Goal: Task Accomplishment & Management: Manage account settings

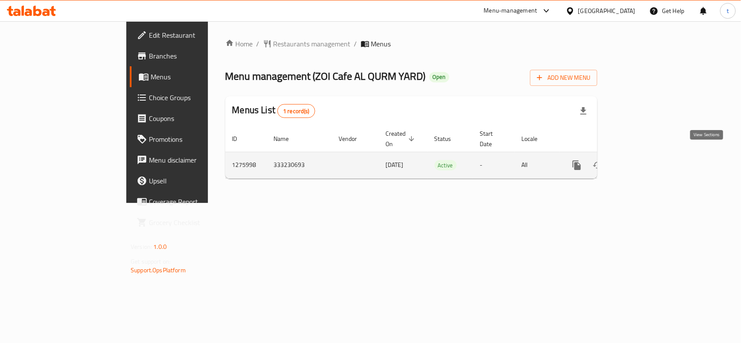
click at [644, 160] on icon "enhanced table" at bounding box center [639, 165] width 10 height 10
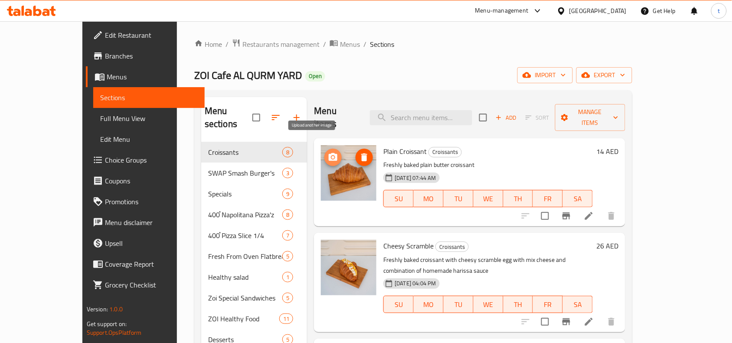
click at [329, 153] on icon "upload picture" at bounding box center [333, 157] width 9 height 8
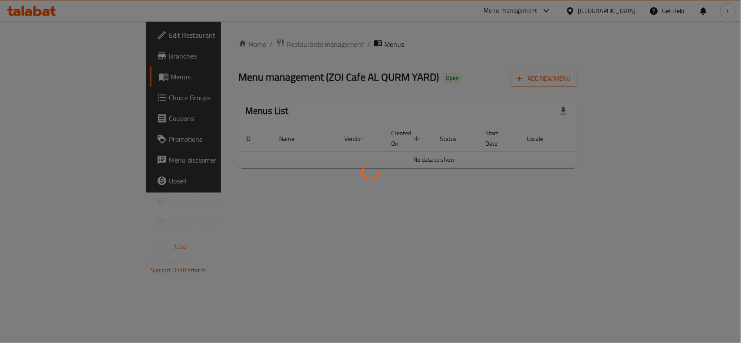
click at [55, 37] on div at bounding box center [370, 171] width 741 height 343
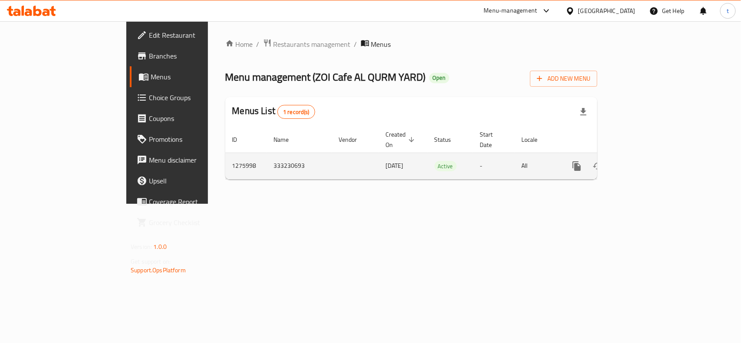
click at [644, 161] on icon "enhanced table" at bounding box center [639, 166] width 10 height 10
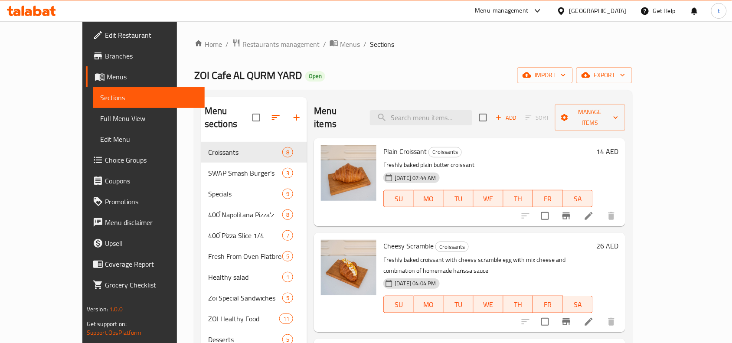
click at [105, 51] on span "Branches" at bounding box center [151, 56] width 93 height 10
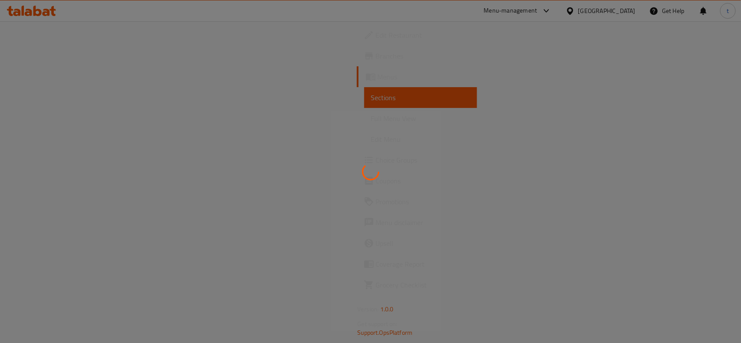
click at [43, 27] on div at bounding box center [370, 171] width 741 height 343
click at [55, 32] on div at bounding box center [370, 171] width 741 height 343
click at [56, 26] on div at bounding box center [370, 171] width 741 height 343
click at [56, 22] on div at bounding box center [370, 171] width 741 height 343
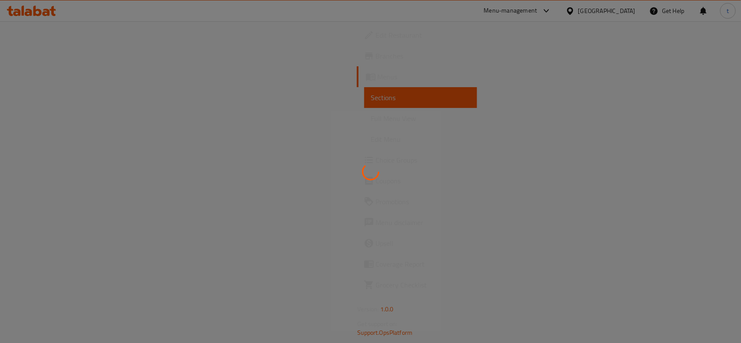
click at [66, 31] on div at bounding box center [370, 171] width 741 height 343
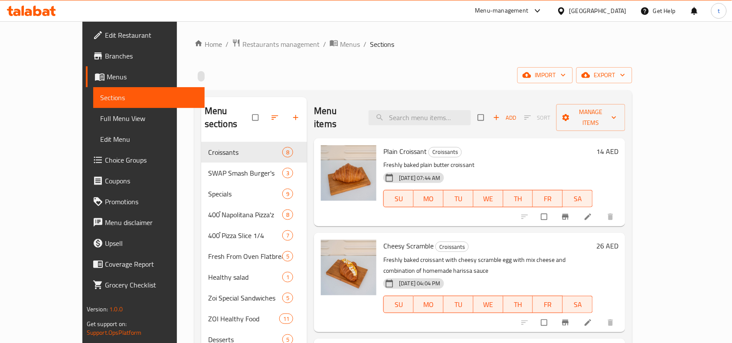
click at [105, 31] on span "Edit Restaurant" at bounding box center [151, 35] width 93 height 10
